Goal: Find specific page/section: Find specific page/section

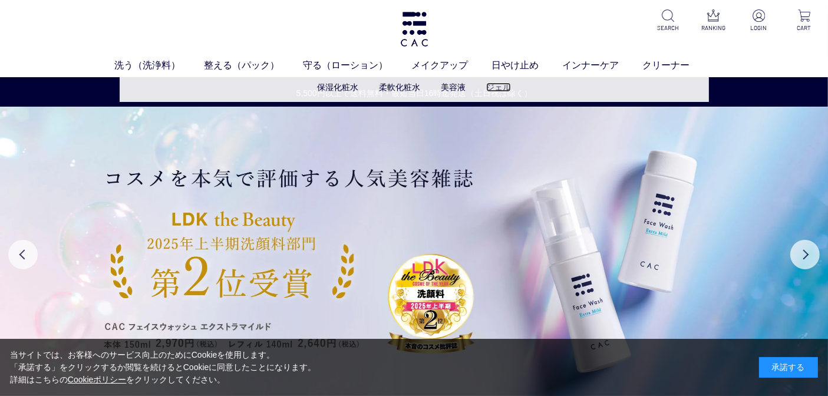
click at [505, 90] on link "ジェル" at bounding box center [498, 86] width 25 height 9
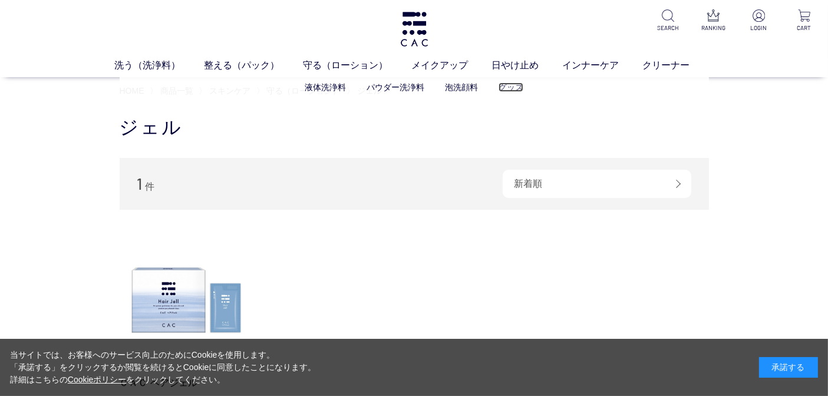
click at [517, 88] on link "グッズ" at bounding box center [510, 86] width 25 height 9
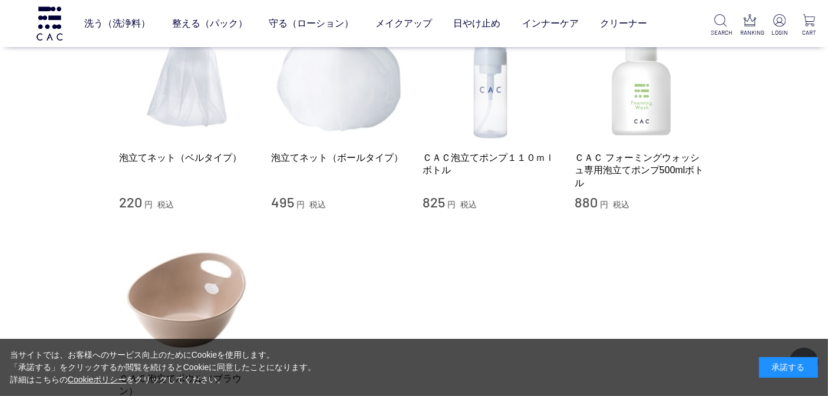
scroll to position [131, 0]
